Goal: Transaction & Acquisition: Purchase product/service

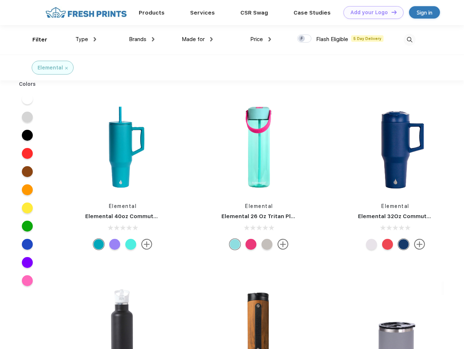
scroll to position [0, 0]
click at [370, 12] on link "Add your Logo Design Tool" at bounding box center [373, 12] width 60 height 13
click at [0, 0] on div "Design Tool" at bounding box center [0, 0] width 0 height 0
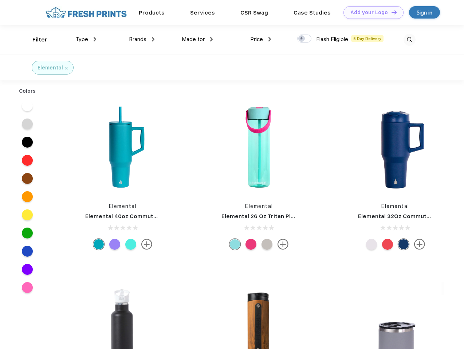
click at [390, 12] on link "Add your Logo Design Tool" at bounding box center [373, 12] width 60 height 13
click at [35, 40] on div "Filter" at bounding box center [39, 40] width 15 height 8
click at [86, 39] on span "Type" at bounding box center [81, 39] width 13 height 7
click at [142, 39] on span "Brands" at bounding box center [137, 39] width 17 height 7
click at [197, 39] on span "Made for" at bounding box center [193, 39] width 23 height 7
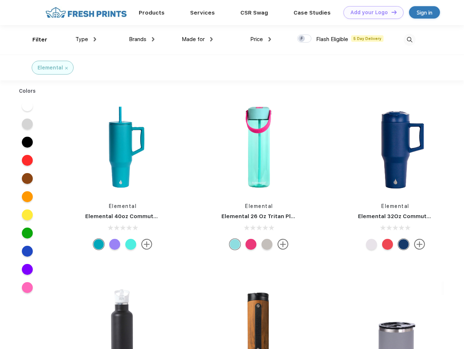
click at [261, 39] on span "Price" at bounding box center [256, 39] width 13 height 7
click at [304, 39] on div at bounding box center [304, 39] width 14 height 8
click at [302, 39] on input "checkbox" at bounding box center [299, 36] width 5 height 5
click at [409, 40] on img at bounding box center [409, 40] width 12 height 12
